Goal: Information Seeking & Learning: Learn about a topic

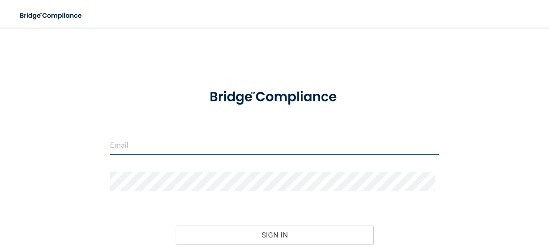
type input "kpadilla@orthodontist.com"
click at [128, 148] on input "kpadilla@orthodontist.com" at bounding box center [274, 145] width 329 height 19
click at [149, 148] on input "kpadilla@orthodontist.com" at bounding box center [274, 145] width 329 height 19
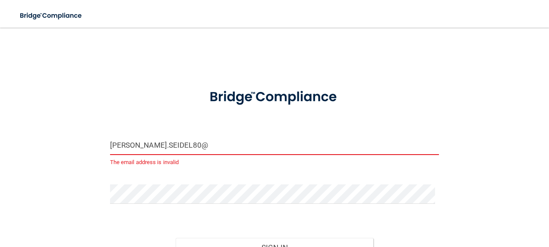
click at [193, 147] on input "CASEY.SEIDEL80@" at bounding box center [274, 145] width 329 height 19
click at [194, 146] on input "CASEY.SEIDEL80@" at bounding box center [274, 145] width 329 height 19
click at [176, 238] on button "Sign In" at bounding box center [275, 247] width 198 height 19
type input "[PERSON_NAME][EMAIL_ADDRESS][DOMAIN_NAME]"
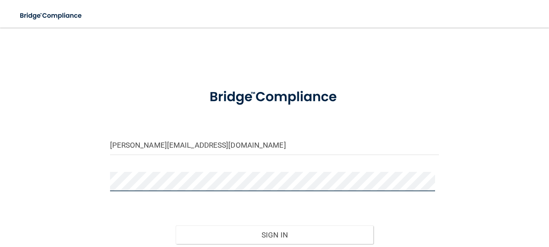
click at [176, 225] on button "Sign In" at bounding box center [275, 234] width 198 height 19
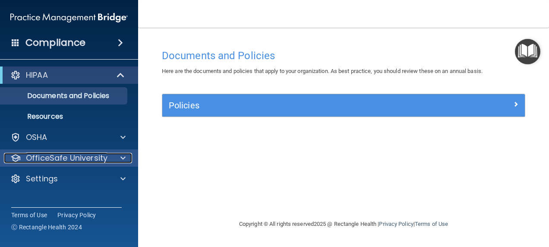
click at [120, 161] on div at bounding box center [122, 158] width 22 height 10
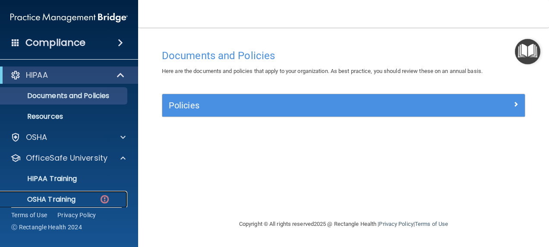
click at [67, 198] on p "OSHA Training" at bounding box center [41, 199] width 70 height 9
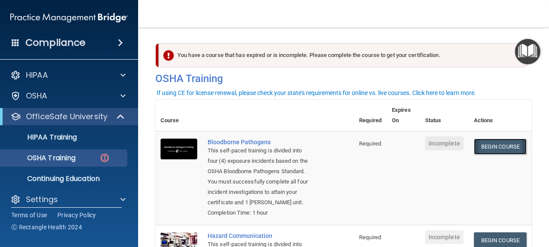
click at [488, 147] on link "Begin Course" at bounding box center [500, 147] width 53 height 16
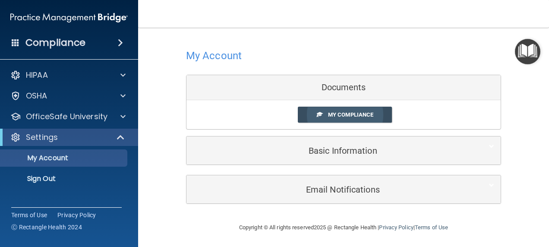
click at [351, 115] on span "My Compliance" at bounding box center [350, 114] width 45 height 6
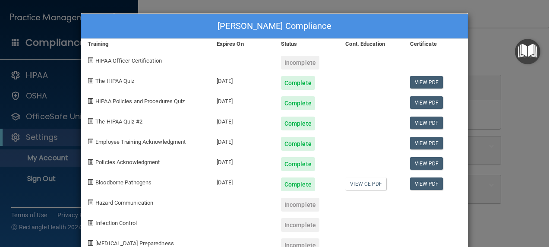
scroll to position [25, 0]
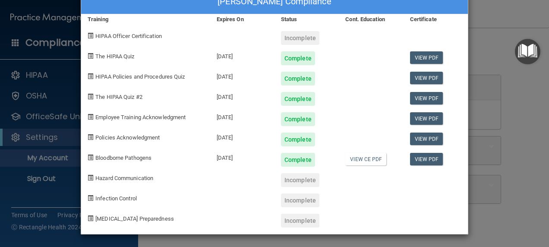
click at [293, 181] on div "Incomplete" at bounding box center [300, 180] width 38 height 14
click at [291, 182] on div "Incomplete" at bounding box center [300, 180] width 38 height 14
click at [301, 180] on div "Incomplete" at bounding box center [300, 180] width 38 height 14
drag, startPoint x: 301, startPoint y: 180, endPoint x: 305, endPoint y: 180, distance: 4.4
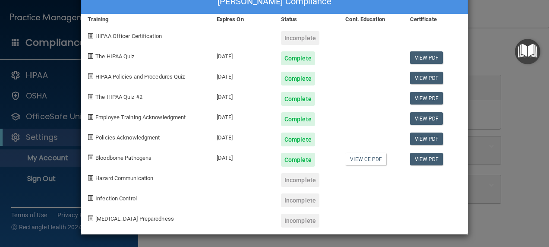
click at [305, 180] on div "Incomplete" at bounding box center [300, 180] width 38 height 14
click at [289, 177] on div "Incomplete" at bounding box center [300, 180] width 38 height 14
click at [125, 176] on span "Hazard Communication" at bounding box center [124, 178] width 58 height 6
click at [301, 183] on div "Incomplete" at bounding box center [300, 180] width 38 height 14
click at [299, 183] on div "Incomplete" at bounding box center [300, 180] width 38 height 14
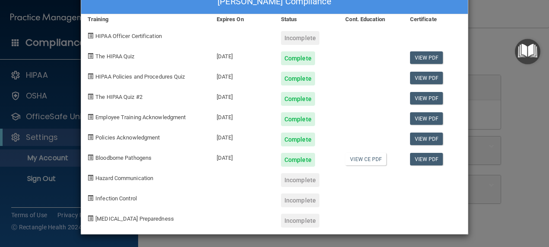
click at [299, 183] on div "Incomplete" at bounding box center [300, 180] width 38 height 14
click at [527, 27] on div "Casey Seidel's Compliance Training Expires On Status Cont. Education Certificat…" at bounding box center [274, 123] width 549 height 247
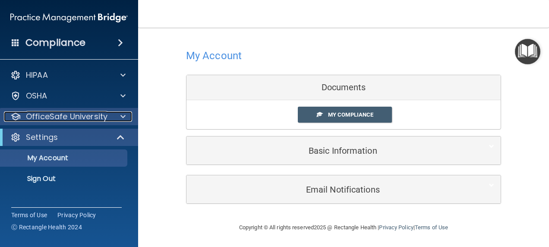
click at [70, 114] on p "OfficeSafe University" at bounding box center [67, 116] width 82 height 10
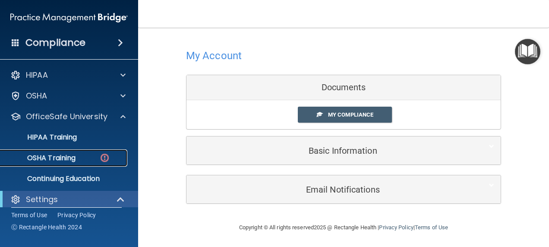
click at [74, 154] on p "OSHA Training" at bounding box center [41, 158] width 70 height 9
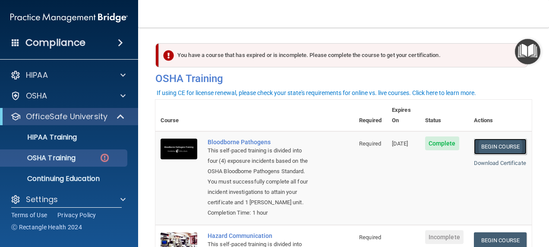
click at [507, 139] on link "Begin Course" at bounding box center [500, 147] width 53 height 16
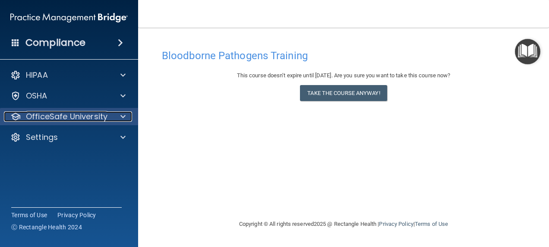
click at [67, 111] on p "OfficeSafe University" at bounding box center [67, 116] width 82 height 10
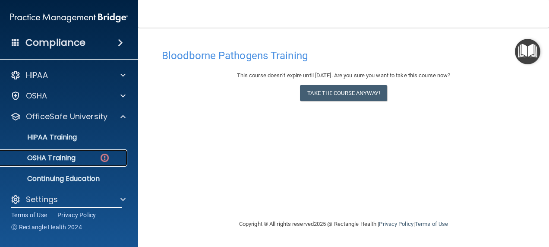
click at [76, 157] on p "OSHA Training" at bounding box center [41, 158] width 70 height 9
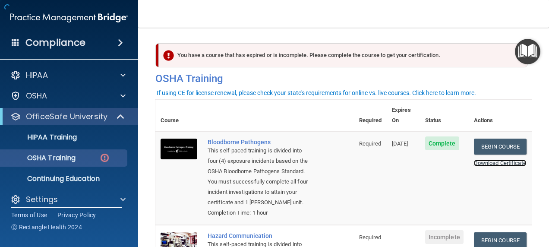
click at [489, 163] on link "Download Certificate" at bounding box center [500, 163] width 52 height 6
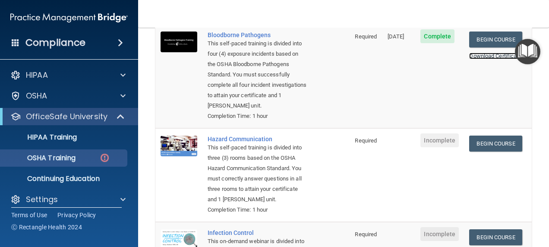
scroll to position [104, 0]
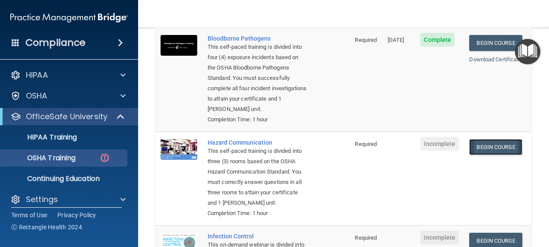
click at [510, 147] on link "Begin Course" at bounding box center [495, 147] width 53 height 16
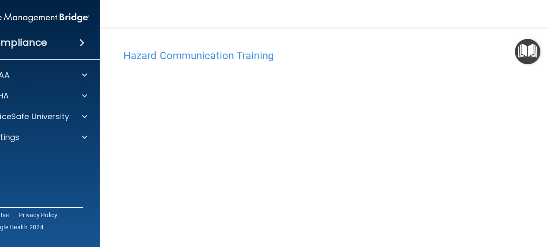
scroll to position [54, 0]
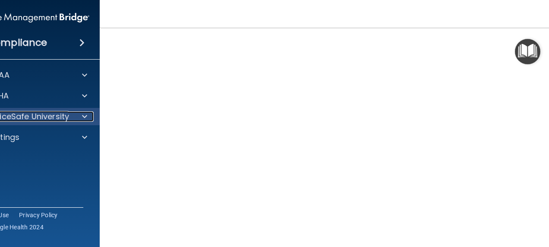
click at [52, 120] on p "OfficeSafe University" at bounding box center [28, 116] width 82 height 10
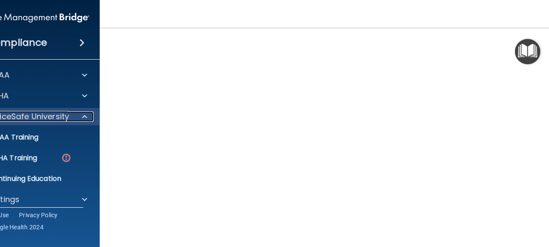
click at [55, 118] on p "OfficeSafe University" at bounding box center [28, 116] width 82 height 10
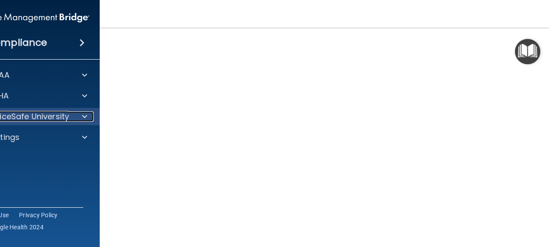
click at [55, 118] on p "OfficeSafe University" at bounding box center [28, 116] width 82 height 10
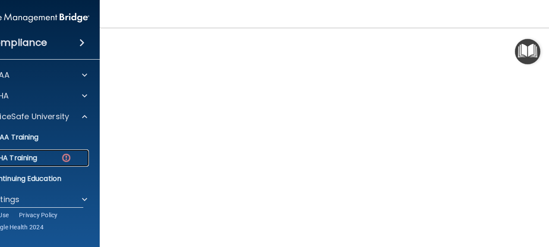
click at [37, 155] on div "OSHA Training" at bounding box center [26, 158] width 118 height 9
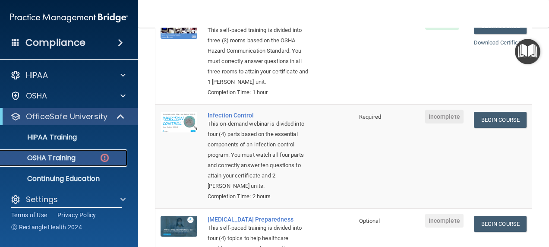
scroll to position [215, 0]
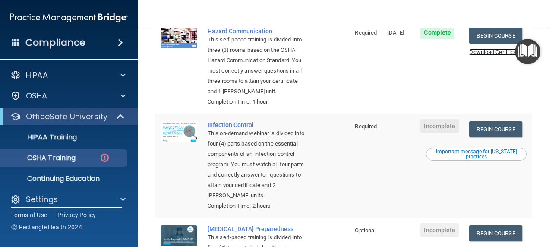
click at [487, 52] on link "Download Certificate" at bounding box center [495, 52] width 52 height 6
click at [484, 137] on link "Begin Course" at bounding box center [495, 129] width 53 height 16
click at [487, 137] on link "Begin Course" at bounding box center [495, 129] width 53 height 16
click at [491, 137] on link "Begin Course" at bounding box center [495, 129] width 53 height 16
click at [448, 159] on div "Important message for California practices" at bounding box center [476, 154] width 98 height 10
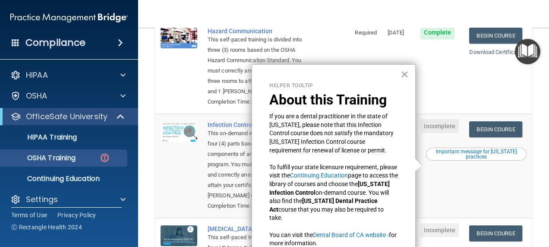
scroll to position [18, 0]
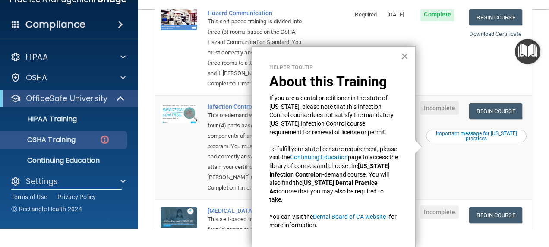
click at [406, 55] on button "×" at bounding box center [405, 56] width 8 height 14
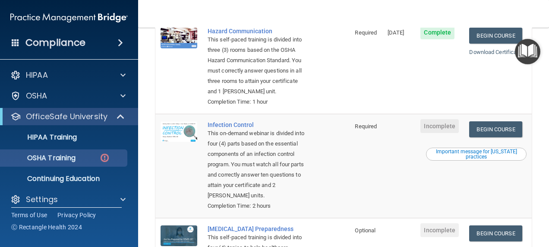
scroll to position [0, 0]
click at [450, 159] on div "Important message for California practices" at bounding box center [476, 154] width 98 height 10
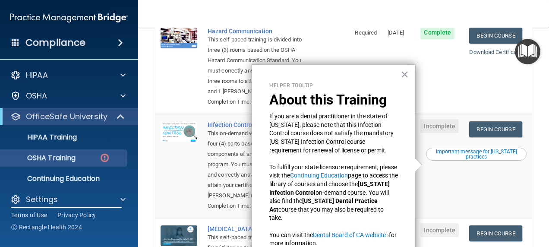
scroll to position [18, 0]
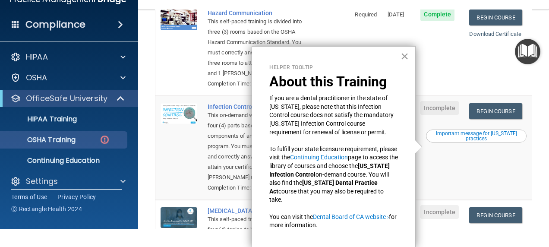
click at [407, 60] on button "×" at bounding box center [405, 56] width 8 height 14
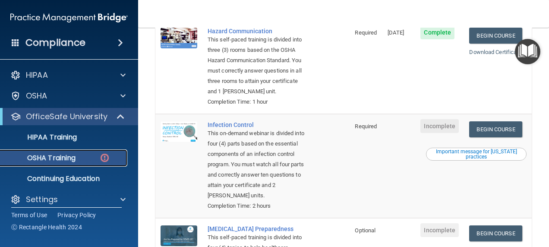
click at [71, 155] on p "OSHA Training" at bounding box center [41, 158] width 70 height 9
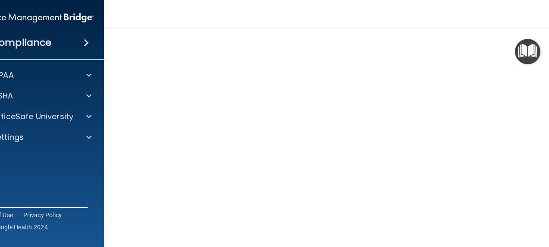
scroll to position [123, 0]
click at [528, 49] on img "Open Resource Center" at bounding box center [527, 51] width 25 height 25
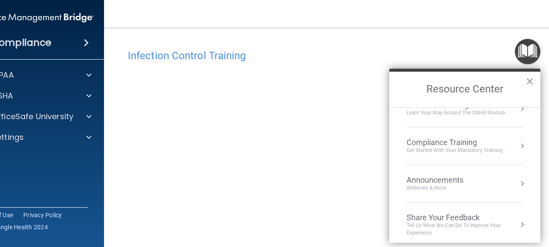
scroll to position [59, 0]
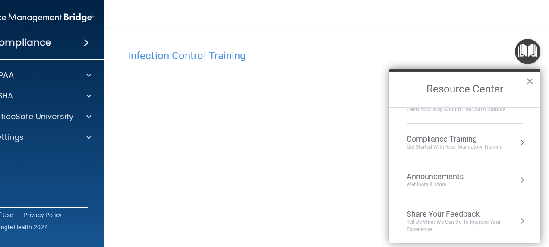
click at [529, 80] on button "×" at bounding box center [530, 81] width 8 height 14
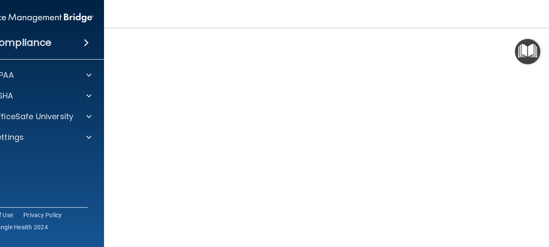
scroll to position [49, 0]
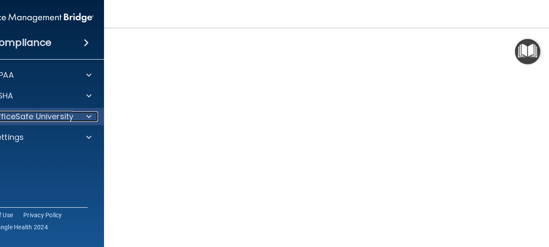
click at [27, 117] on p "OfficeSafe University" at bounding box center [33, 116] width 82 height 10
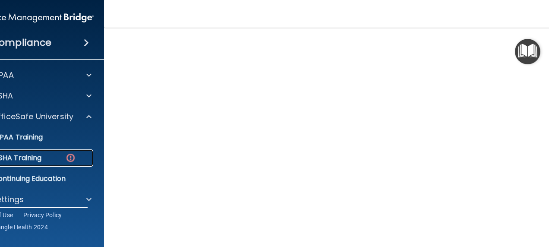
click at [35, 159] on p "OSHA Training" at bounding box center [7, 158] width 70 height 9
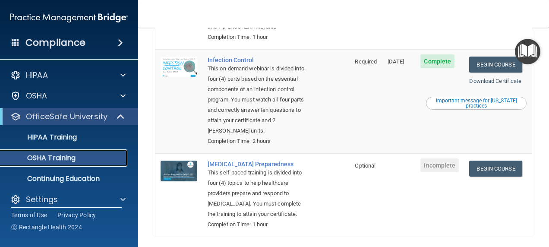
scroll to position [256, 0]
click at [503, 84] on link "Download Certificate" at bounding box center [495, 81] width 52 height 6
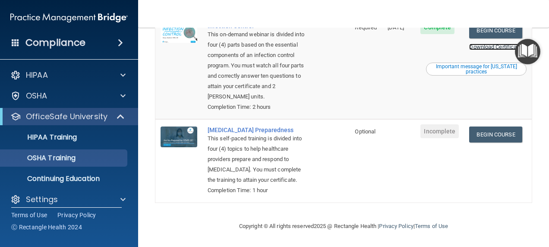
scroll to position [321, 0]
click at [491, 127] on link "Begin Course" at bounding box center [495, 135] width 53 height 16
click at [478, 127] on link "Begin Course" at bounding box center [495, 135] width 53 height 16
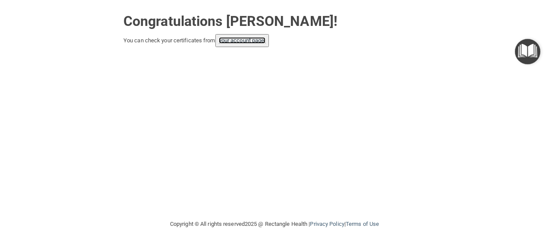
click at [255, 40] on link "your account page!" at bounding box center [242, 40] width 47 height 6
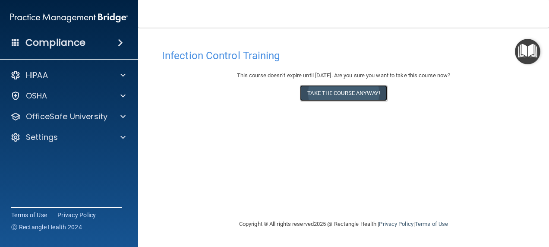
click at [361, 96] on button "Take the course anyway!" at bounding box center [343, 93] width 87 height 16
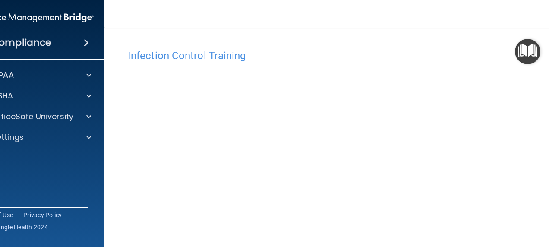
scroll to position [123, 0]
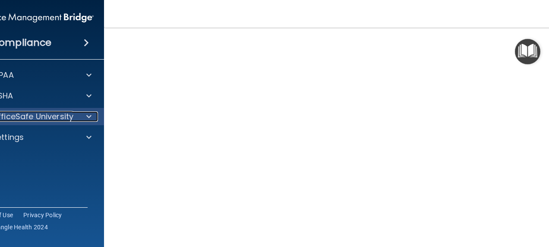
click at [65, 115] on p "OfficeSafe University" at bounding box center [33, 116] width 82 height 10
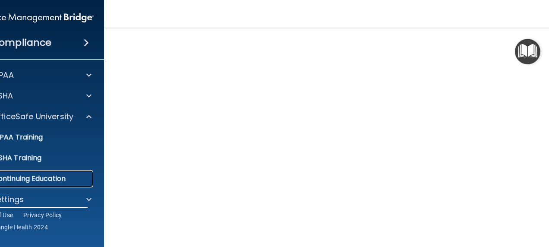
click at [47, 177] on p "Continuing Education" at bounding box center [31, 178] width 118 height 9
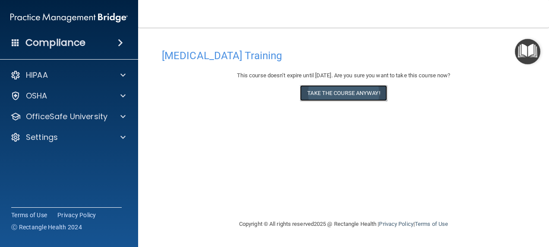
click at [361, 94] on button "Take the course anyway!" at bounding box center [343, 93] width 87 height 16
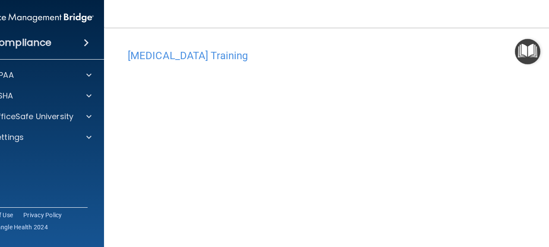
scroll to position [44, 0]
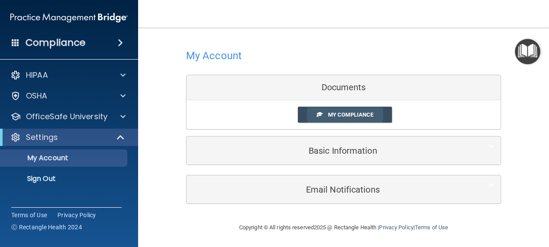
click at [318, 113] on span at bounding box center [320, 114] width 6 height 6
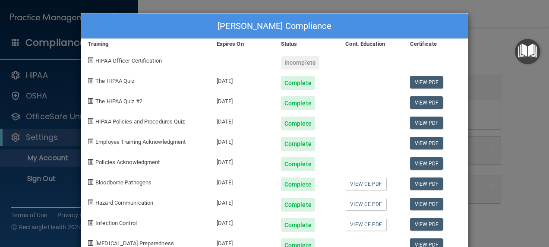
scroll to position [25, 0]
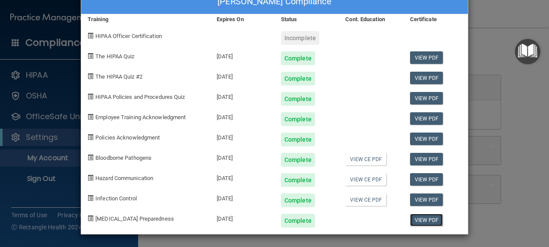
click at [424, 218] on link "View PDF" at bounding box center [426, 220] width 33 height 13
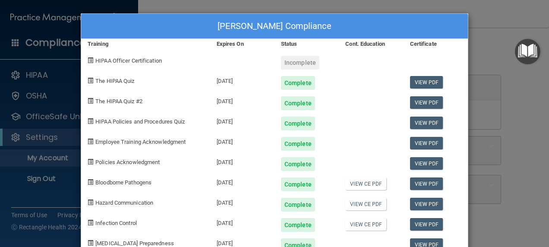
click at [291, 63] on div "Incomplete" at bounding box center [300, 63] width 38 height 14
click at [288, 62] on div "Incomplete" at bounding box center [300, 63] width 38 height 14
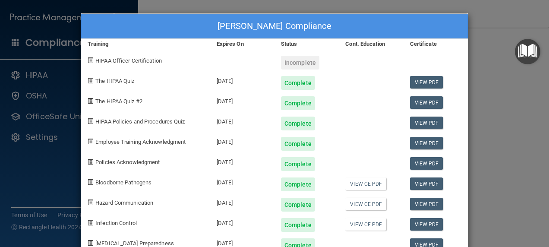
scroll to position [25, 0]
